Goal: Find specific page/section: Find specific page/section

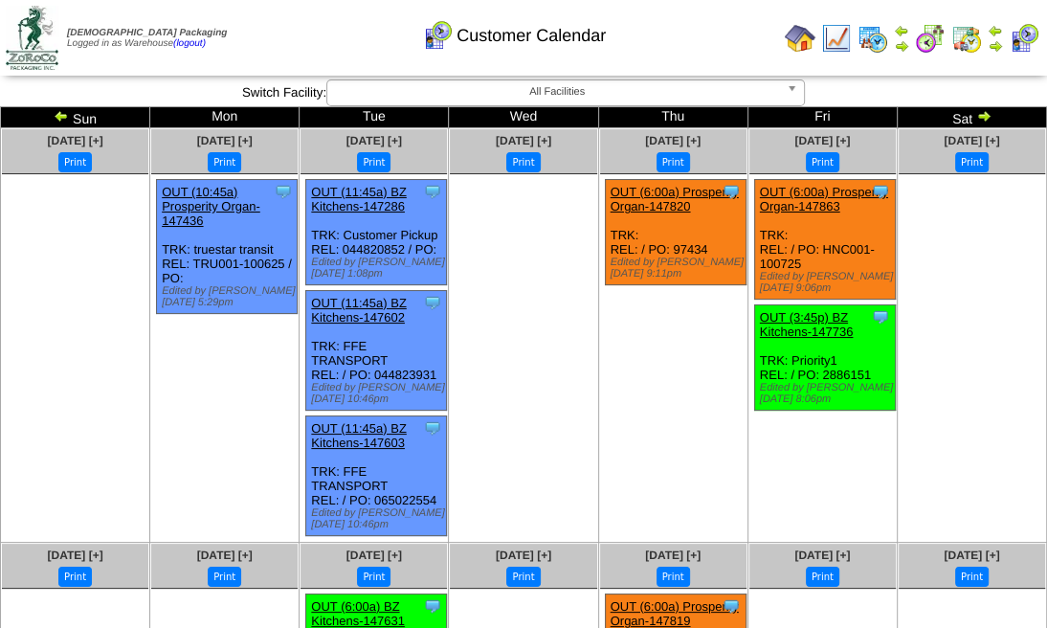
click at [960, 46] on img at bounding box center [966, 38] width 31 height 31
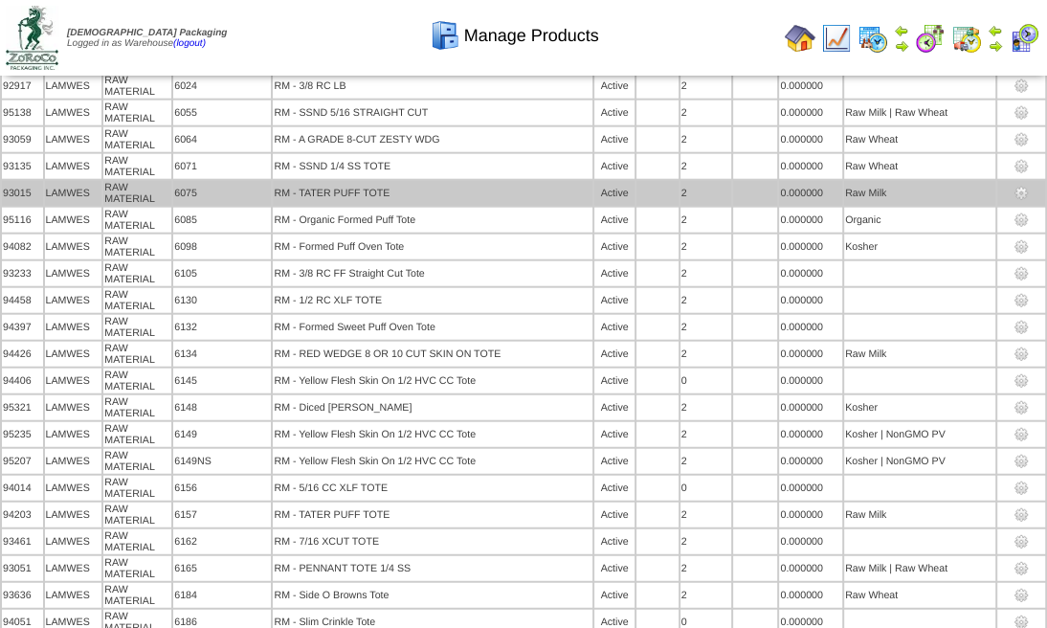
click at [590, 206] on td "RM - TATER PUFF TOTE" at bounding box center [433, 193] width 320 height 25
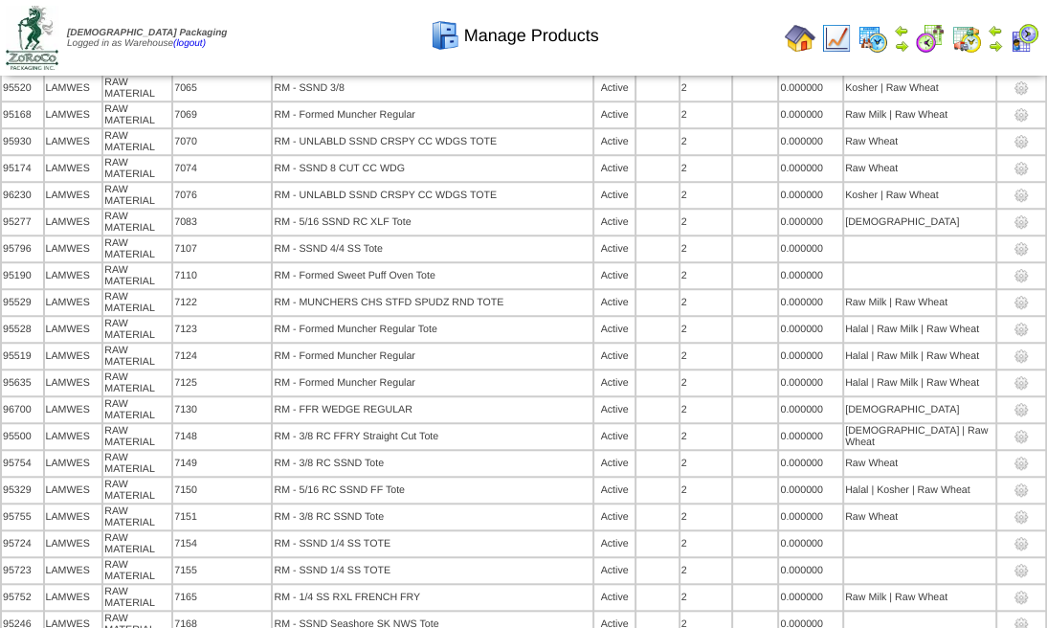
scroll to position [10261, 0]
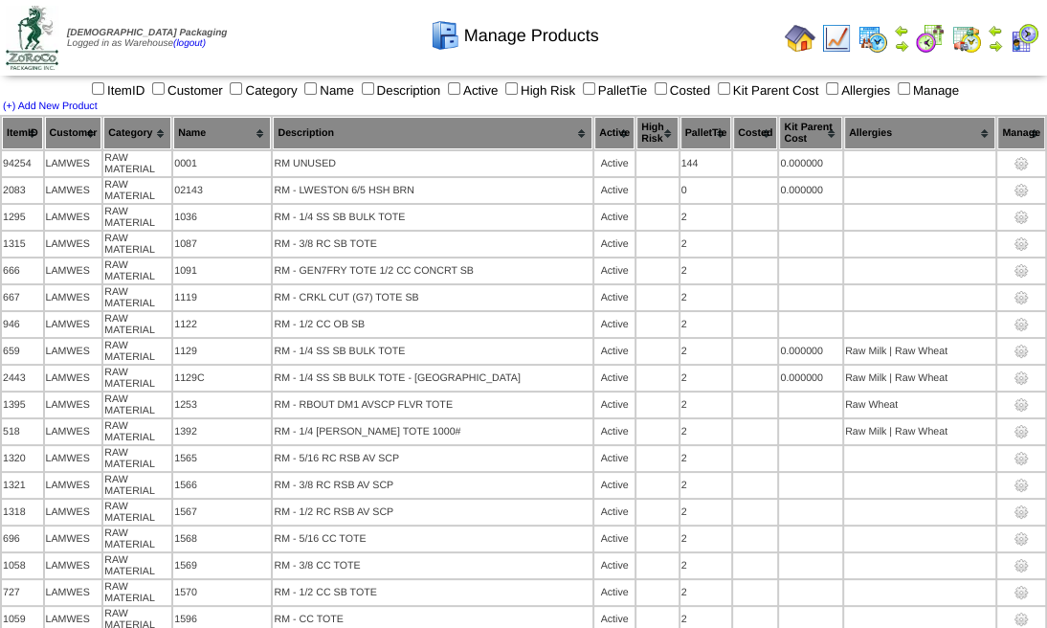
scroll to position [4649, 0]
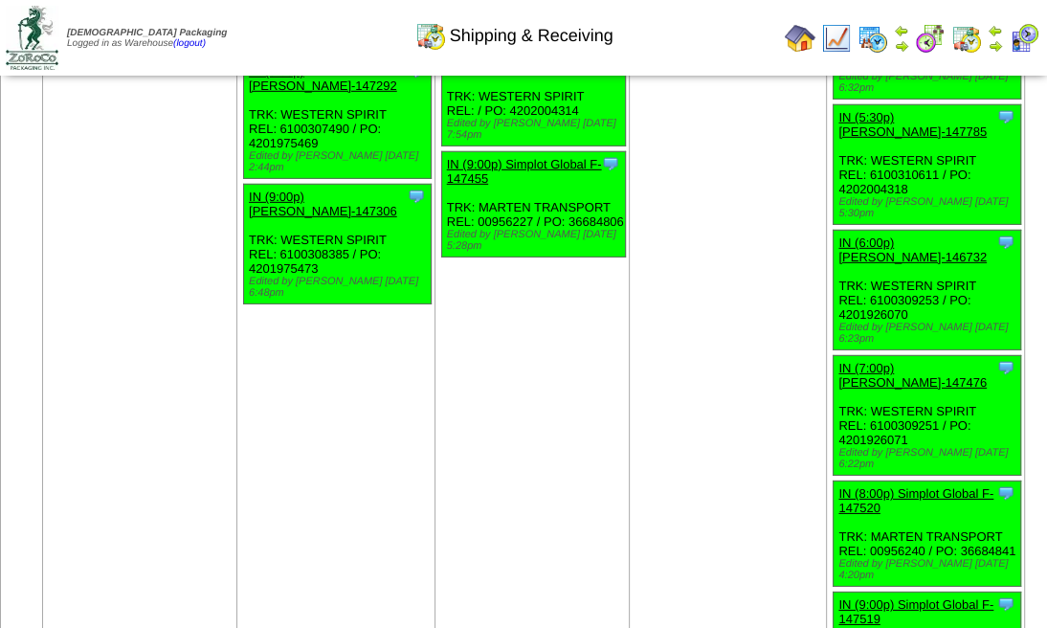
scroll to position [3890, 0]
